Goal: Find specific page/section: Find specific page/section

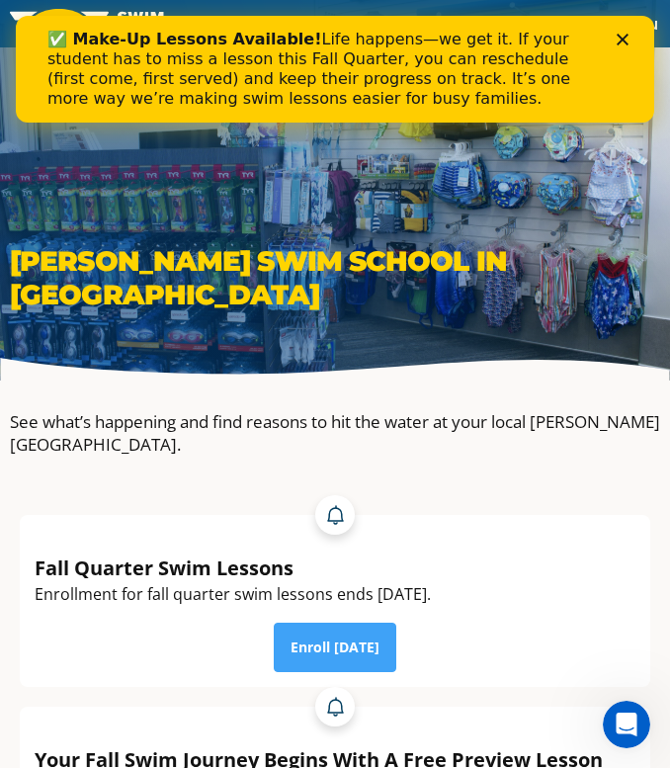
click at [620, 39] on icon "Close" at bounding box center [623, 40] width 12 height 12
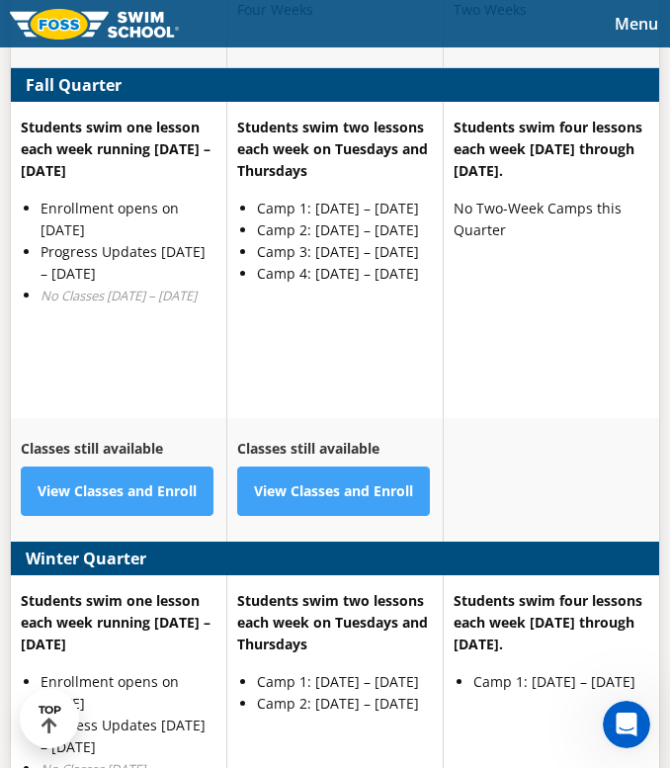
scroll to position [6380, 0]
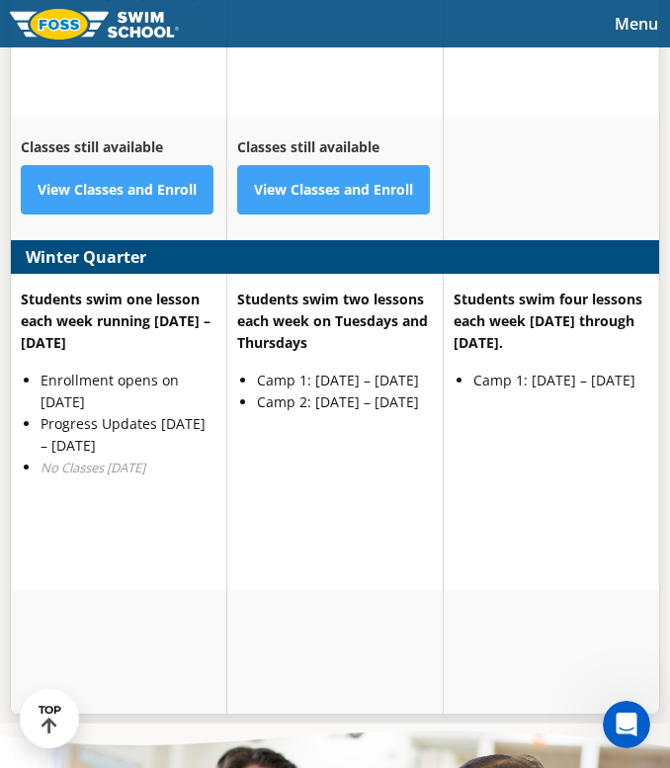
click at [621, 19] on span "Menu" at bounding box center [636, 24] width 43 height 22
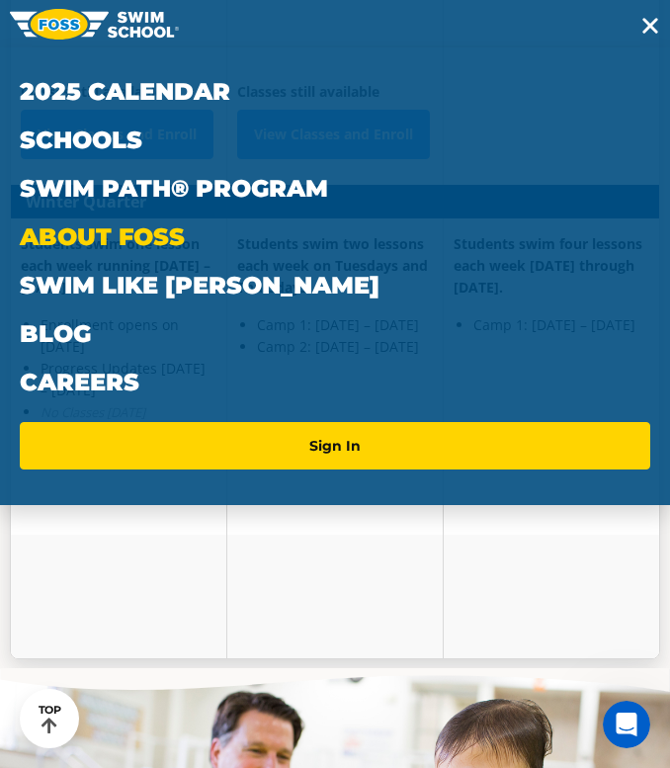
scroll to position [6352, 0]
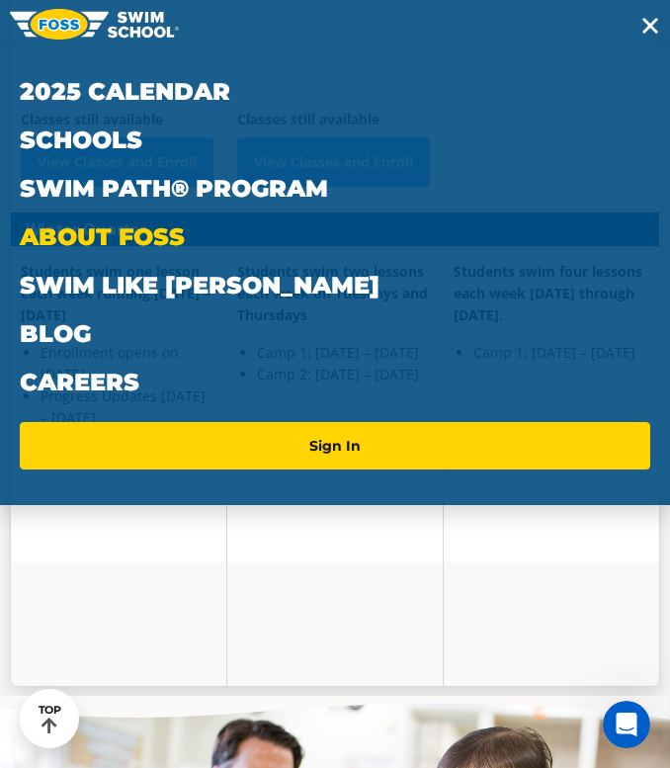
click at [93, 226] on link "About FOSS" at bounding box center [335, 236] width 630 height 48
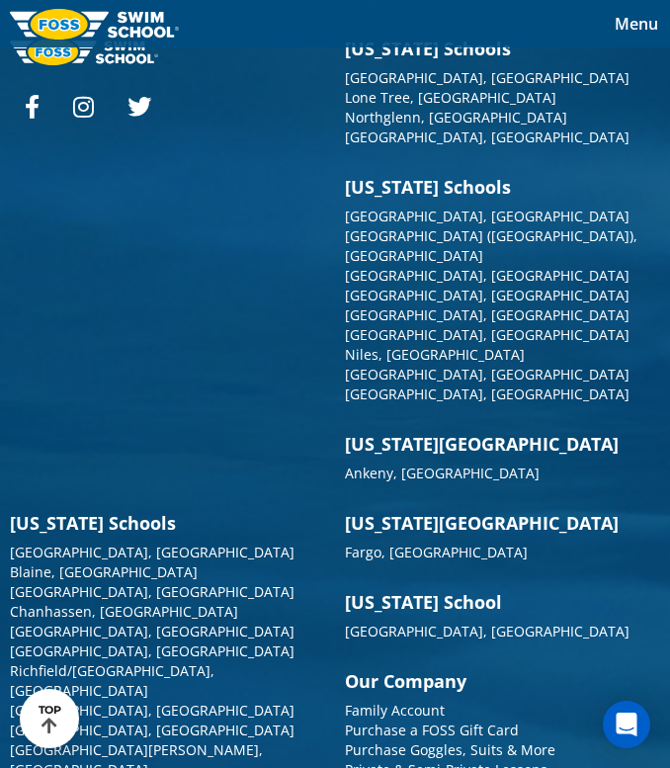
scroll to position [5835, 0]
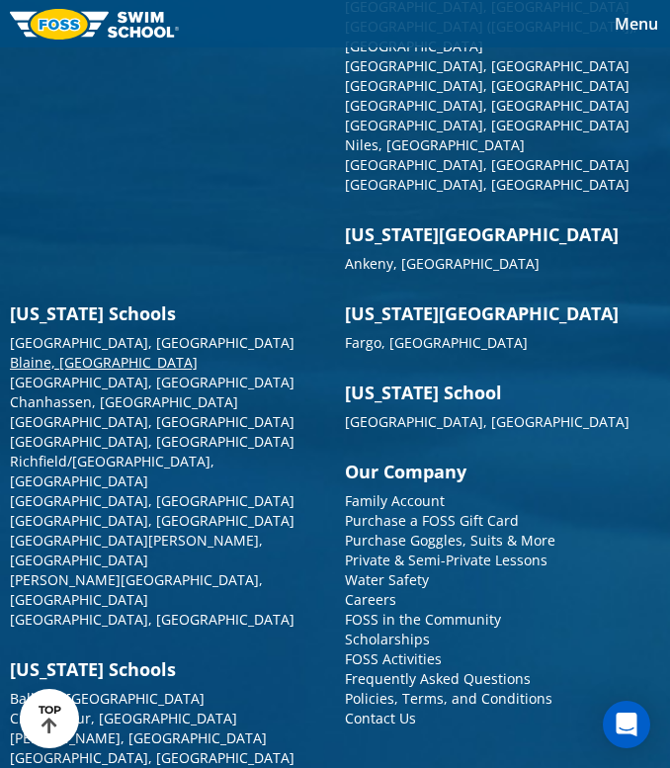
click at [60, 353] on link "Blaine, [GEOGRAPHIC_DATA]" at bounding box center [104, 362] width 188 height 19
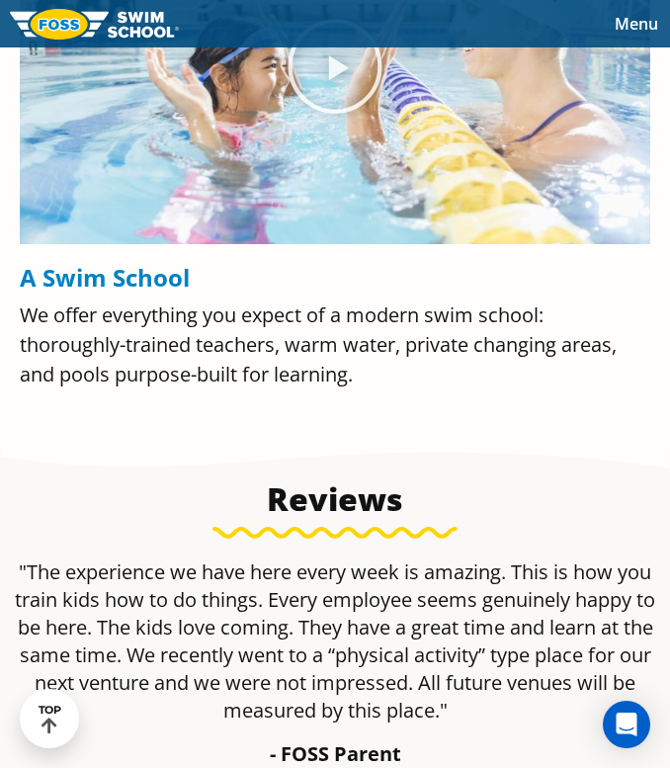
scroll to position [1128, 0]
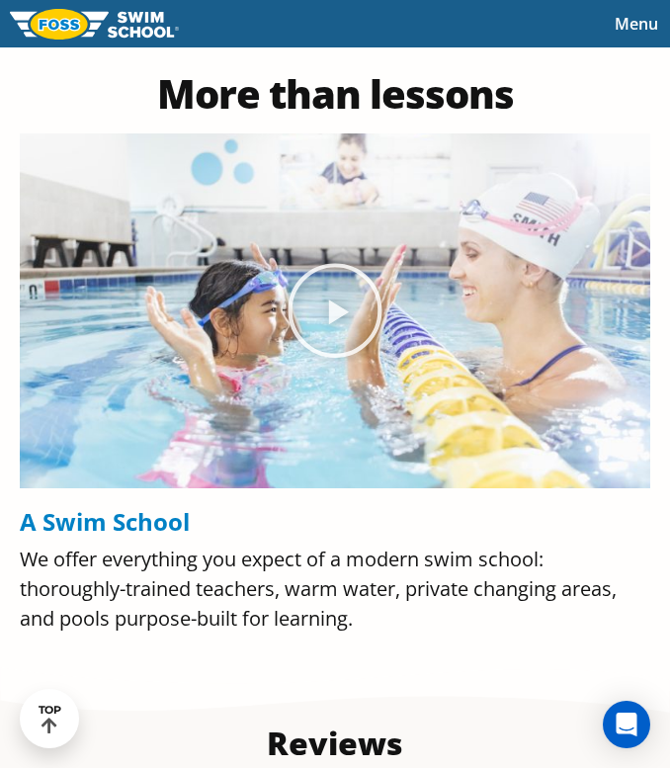
click at [276, 572] on h4 "We offer everything you expect of a modern swim school: thoroughly-trained teac…" at bounding box center [335, 587] width 630 height 89
